Goal: Task Accomplishment & Management: Manage account settings

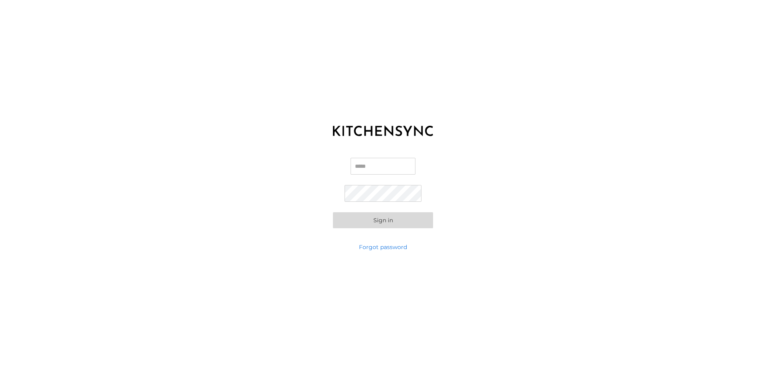
click at [378, 157] on div "Email Password Sign in" at bounding box center [383, 193] width 766 height 100
click at [378, 173] on input "Email" at bounding box center [383, 166] width 65 height 17
type input "**********"
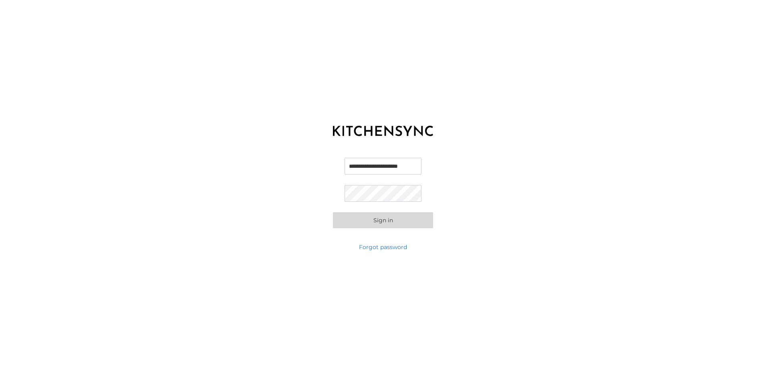
click at [378, 226] on button "Sign in" at bounding box center [383, 220] width 100 height 16
